Goal: Check status: Check status

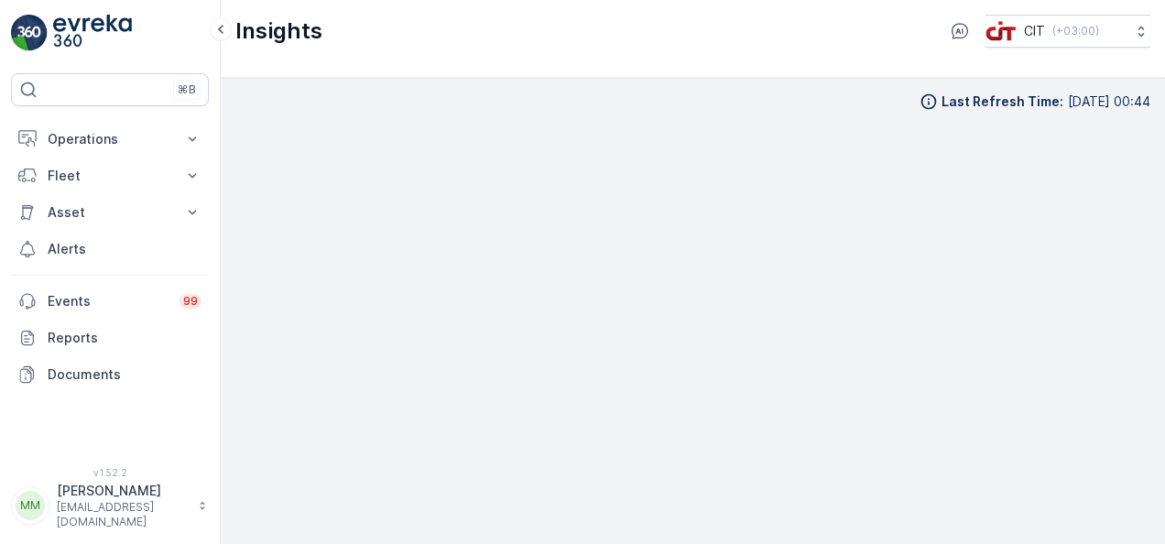
scroll to position [13, 0]
click at [152, 180] on p "Fleet" at bounding box center [110, 176] width 125 height 18
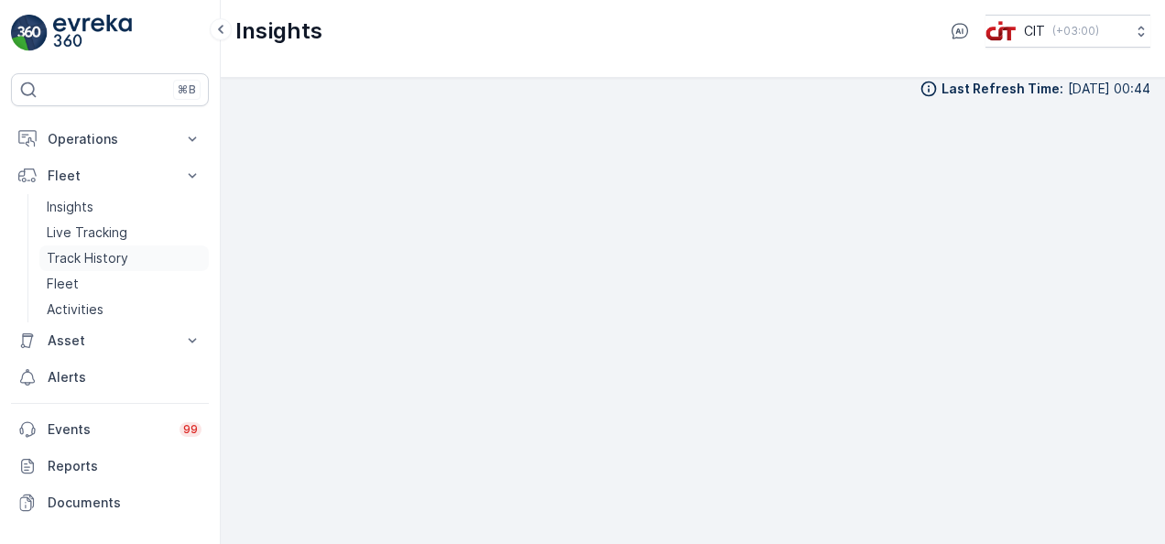
click at [126, 250] on p "Track History" at bounding box center [88, 258] width 82 height 18
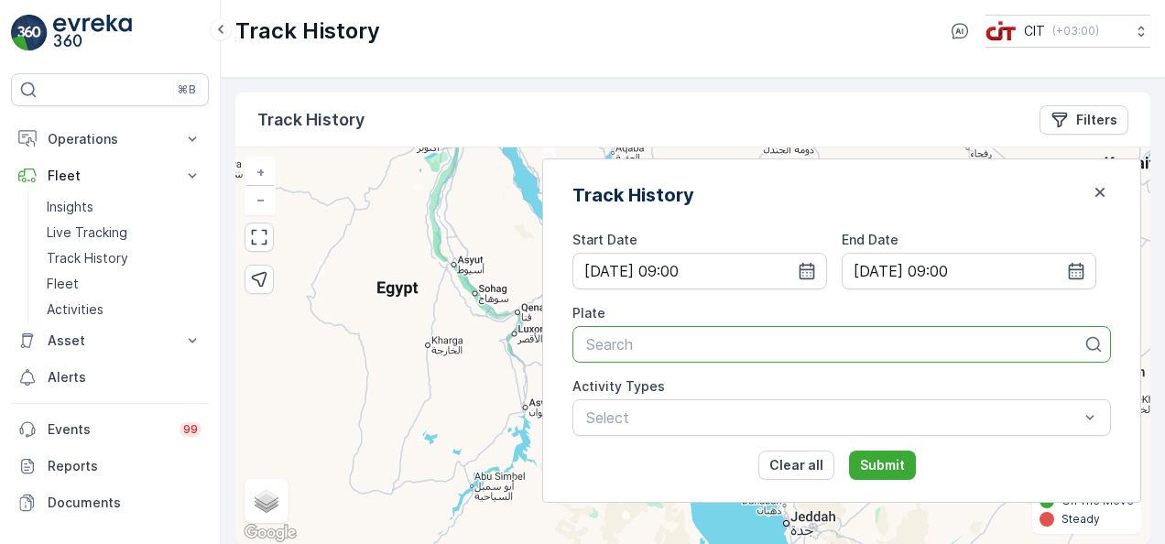
click at [806, 345] on div at bounding box center [835, 344] width 500 height 16
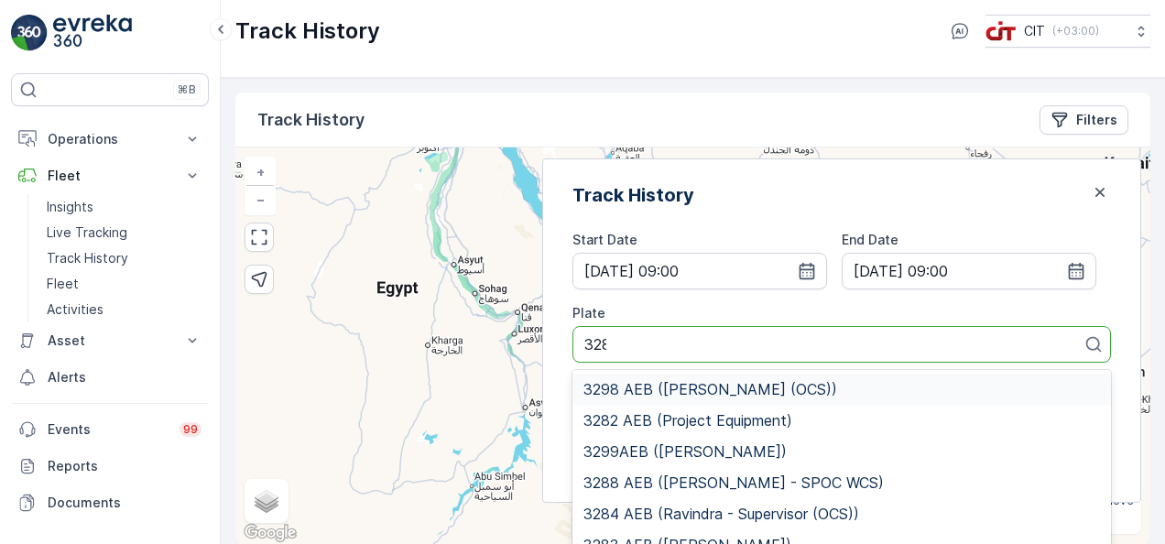
type input "3287"
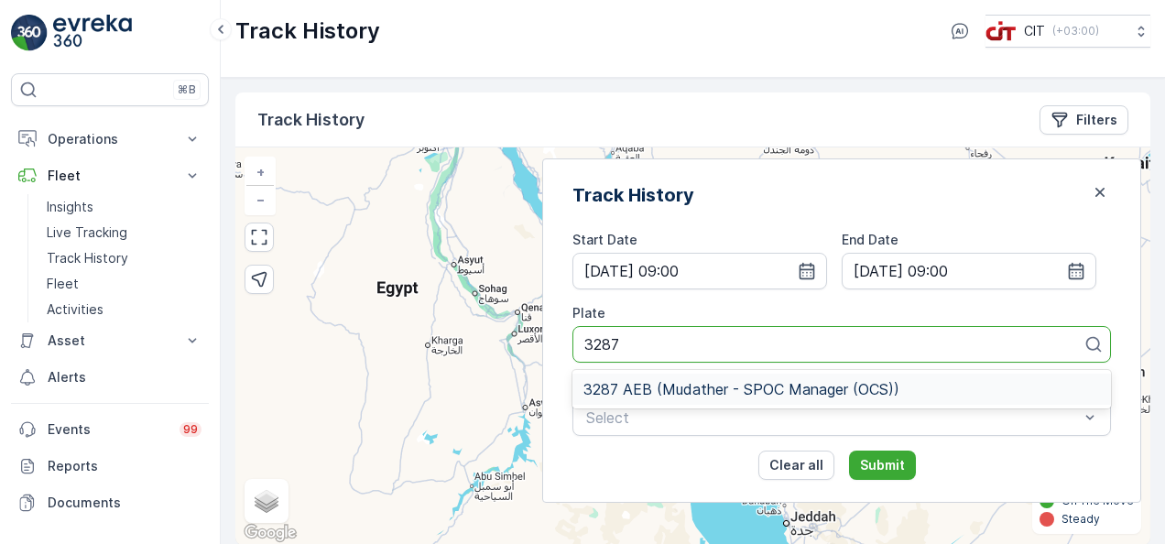
click at [804, 384] on span "3287 AEB (Mudather - SPOC Manager (OCS))" at bounding box center [742, 389] width 316 height 16
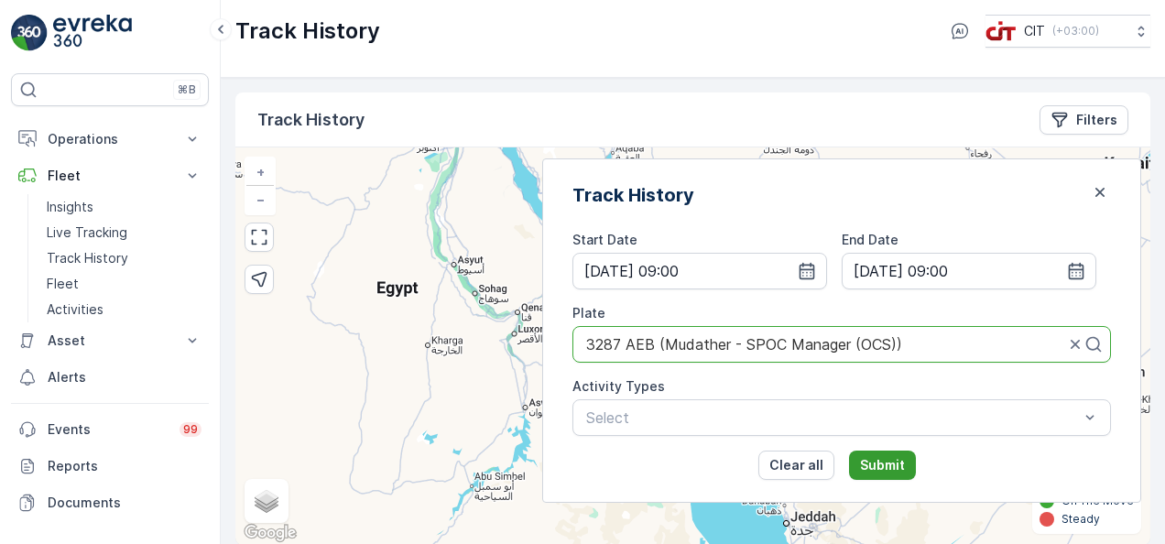
click at [905, 457] on p "Submit" at bounding box center [882, 465] width 45 height 18
